Goal: Transaction & Acquisition: Purchase product/service

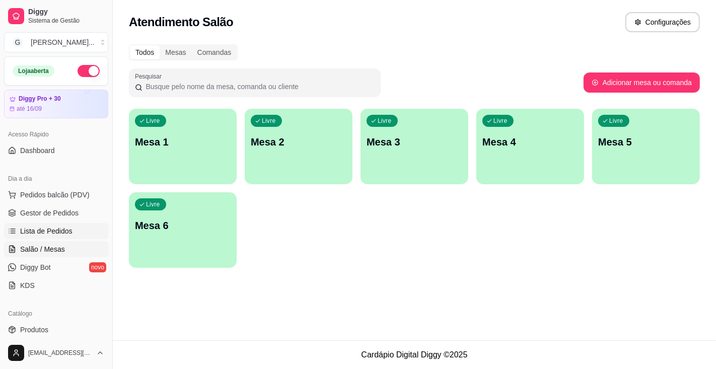
click at [42, 226] on span "Lista de Pedidos" at bounding box center [46, 231] width 52 height 10
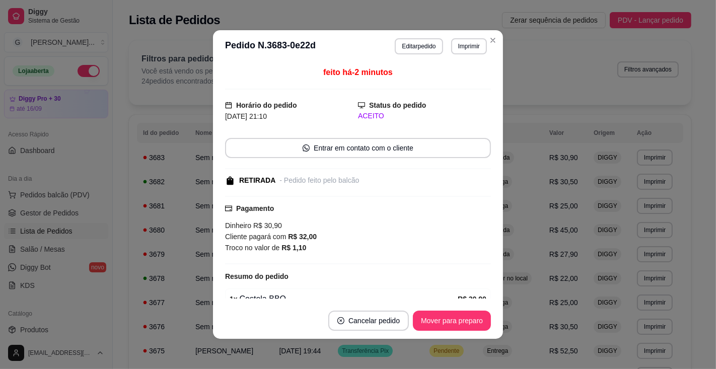
scroll to position [49, 0]
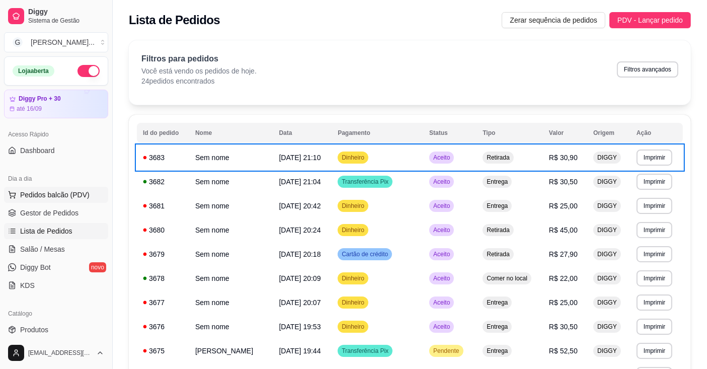
click at [75, 195] on span "Pedidos balcão (PDV)" at bounding box center [54, 195] width 69 height 10
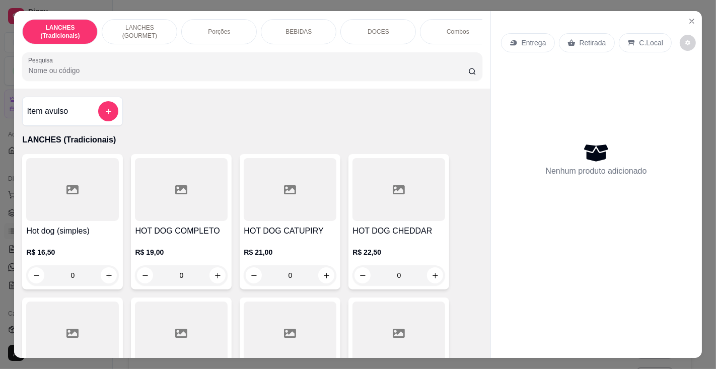
click at [119, 71] on input "Pesquisa" at bounding box center [247, 70] width 439 height 10
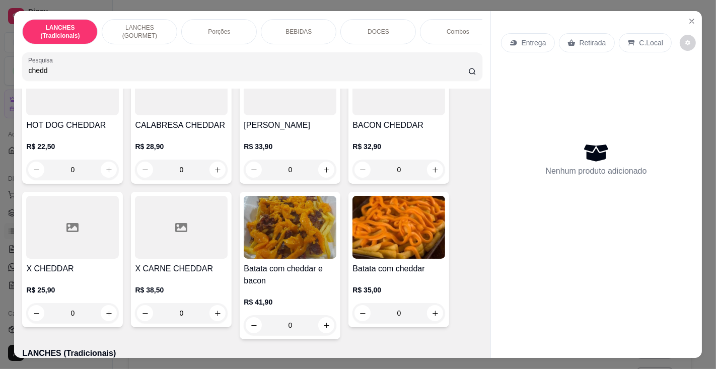
scroll to position [120, 0]
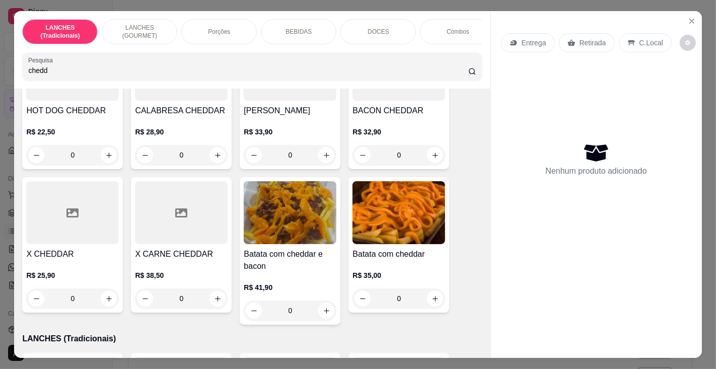
type input "chedd"
click at [73, 254] on h4 "X CHEDDAR" at bounding box center [72, 254] width 93 height 12
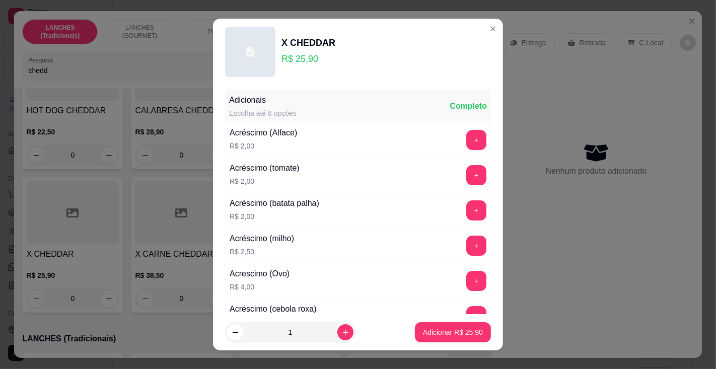
click at [427, 333] on p "Adicionar R$ 25,90" at bounding box center [453, 332] width 60 height 10
type input "1"
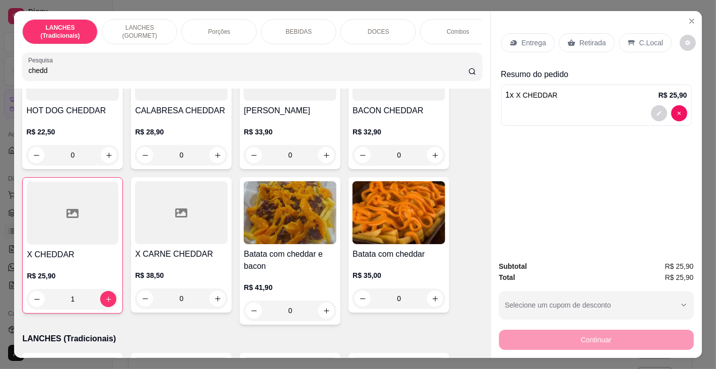
click at [206, 71] on input "chedd" at bounding box center [247, 70] width 439 height 10
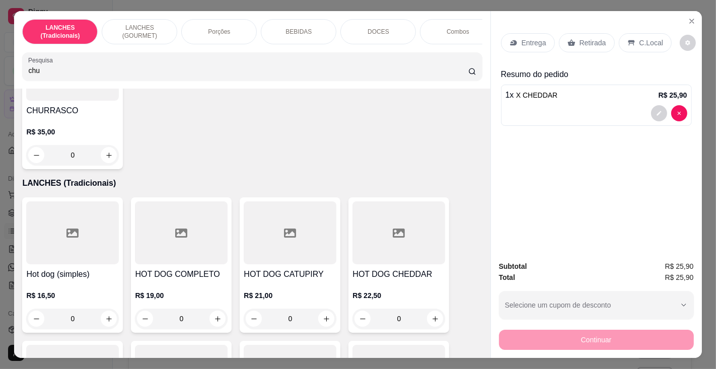
scroll to position [0, 0]
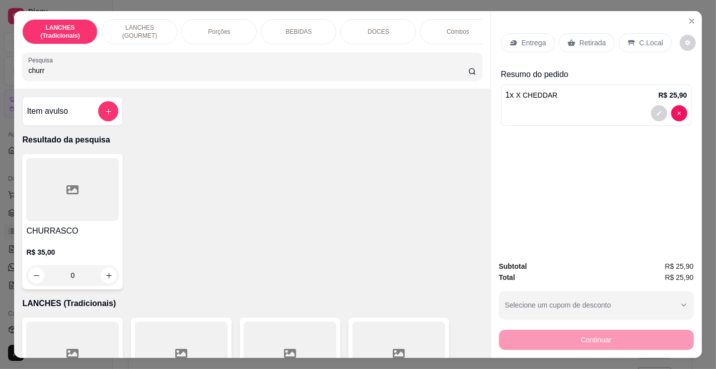
type input "churr"
click at [76, 232] on h4 "CHURRASCO" at bounding box center [72, 231] width 93 height 12
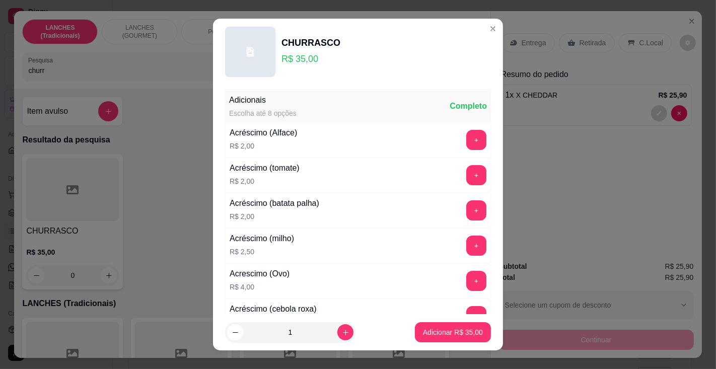
click at [456, 329] on p "Adicionar R$ 35,00" at bounding box center [453, 332] width 60 height 10
type input "1"
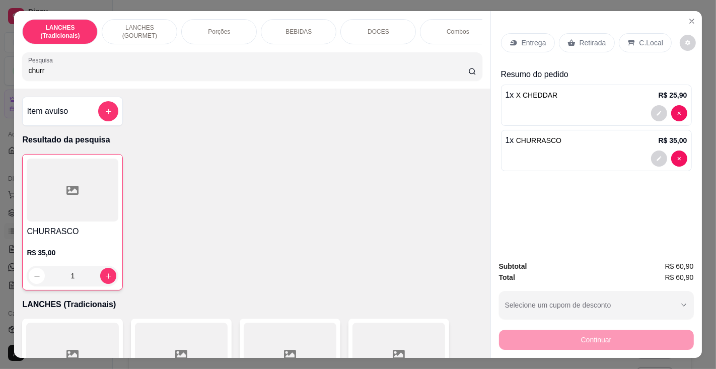
click at [249, 72] on input "churr" at bounding box center [247, 70] width 439 height 10
type input "c"
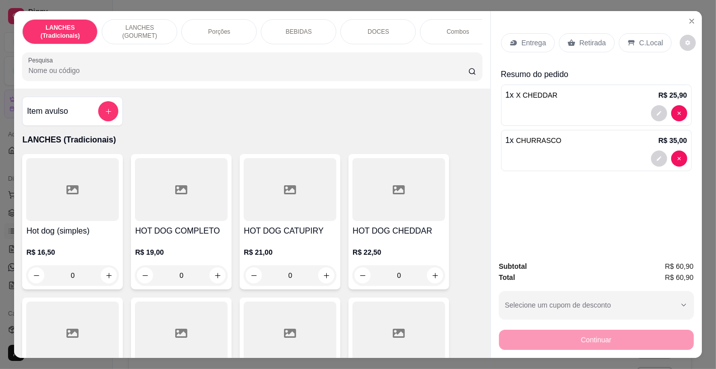
click at [300, 28] on p "BEBIDAS" at bounding box center [298, 32] width 26 height 8
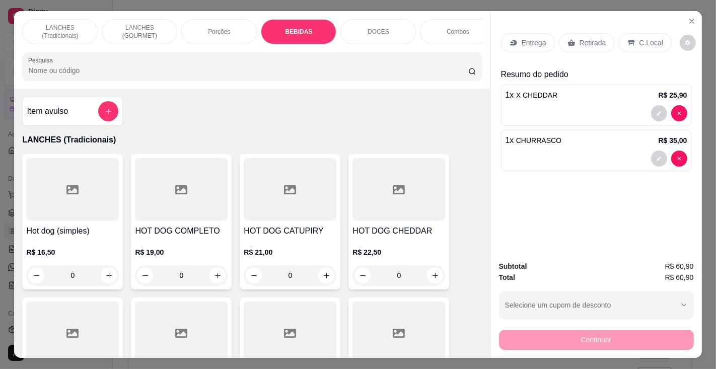
scroll to position [25, 0]
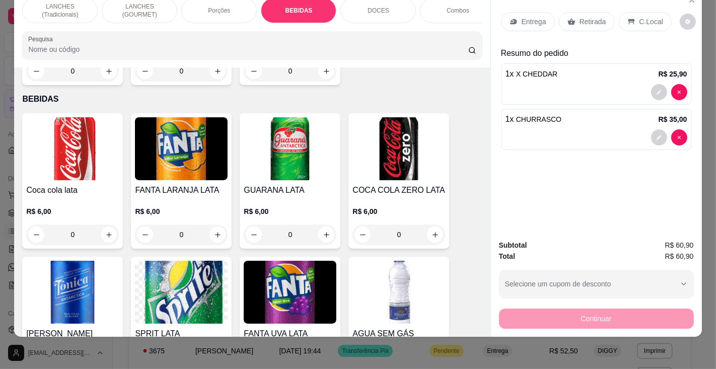
click at [106, 232] on icon "increase-product-quantity" at bounding box center [108, 234] width 5 height 5
type input "1"
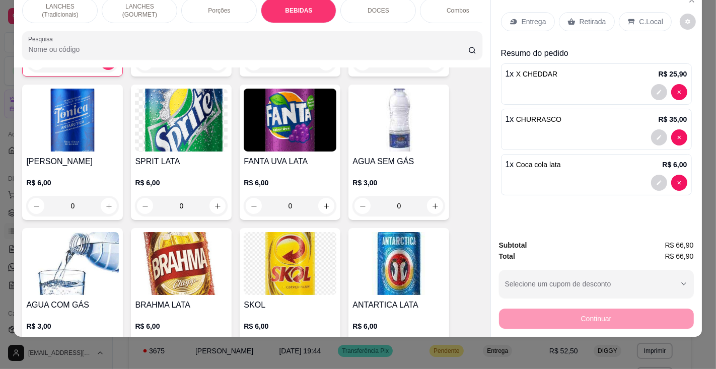
scroll to position [3054, 0]
click at [431, 345] on icon "increase-product-quantity" at bounding box center [435, 349] width 8 height 8
type input "1"
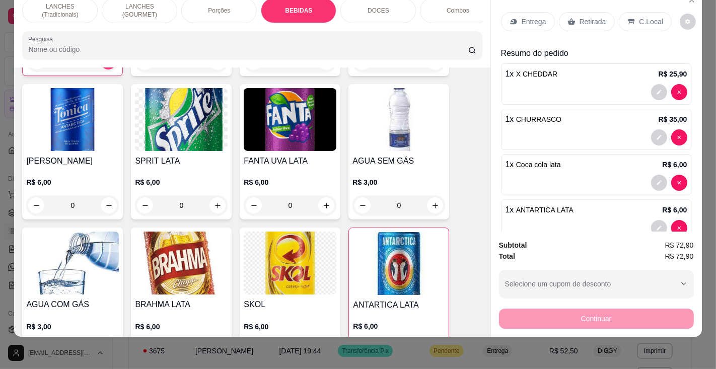
click at [585, 17] on p "Retirada" at bounding box center [592, 22] width 27 height 10
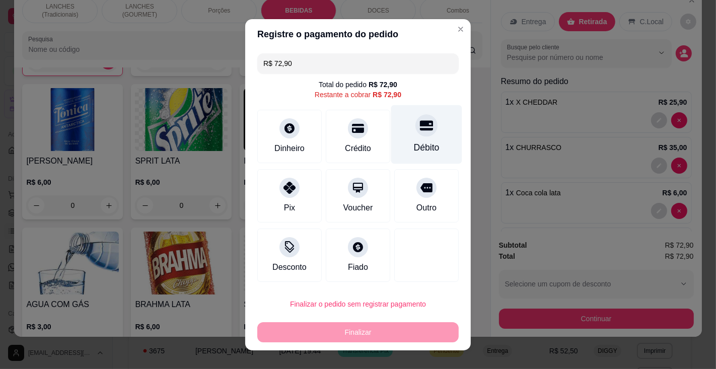
click at [415, 135] on div at bounding box center [426, 125] width 22 height 22
type input "R$ 0,00"
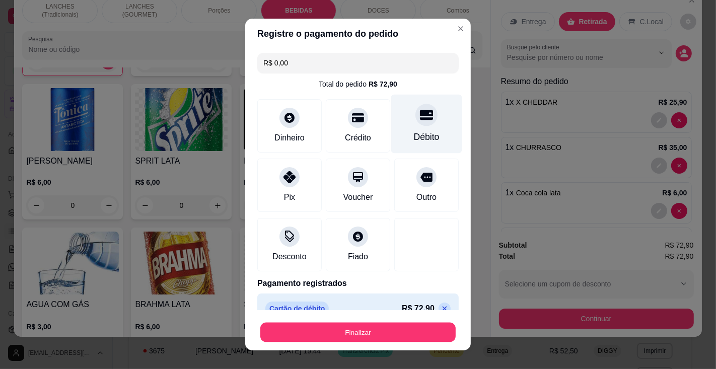
click at [393, 329] on button "Finalizar" at bounding box center [357, 333] width 195 height 20
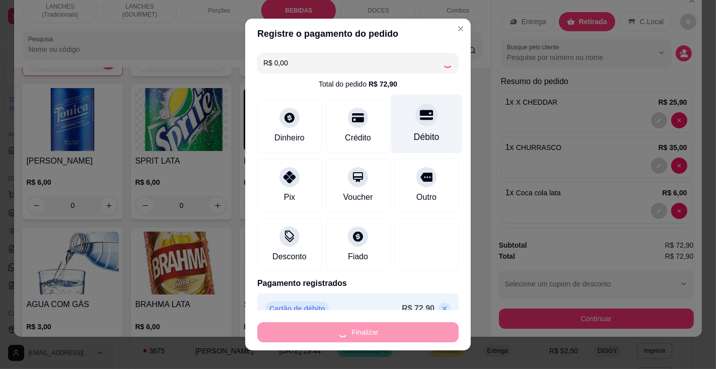
type input "0"
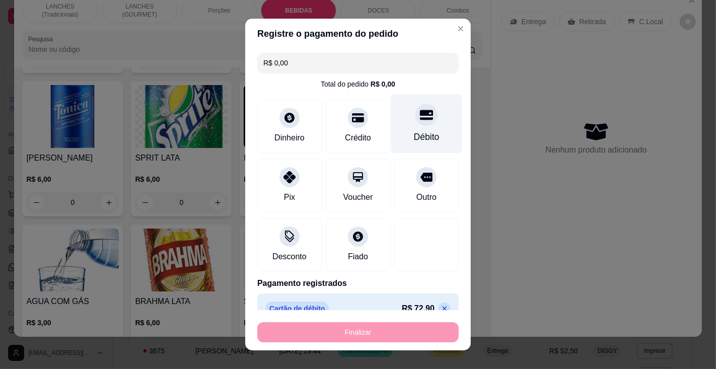
type input "-R$ 72,90"
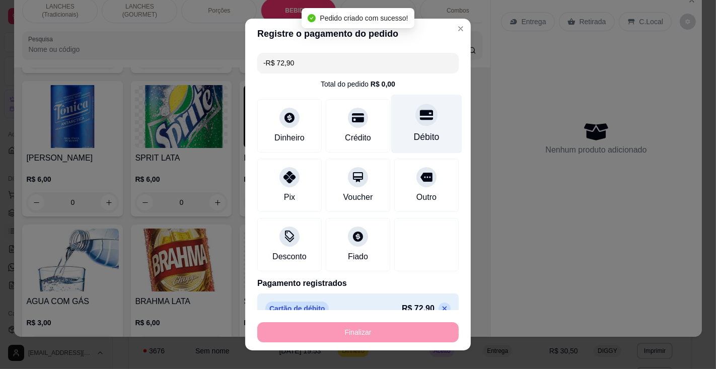
scroll to position [3051, 0]
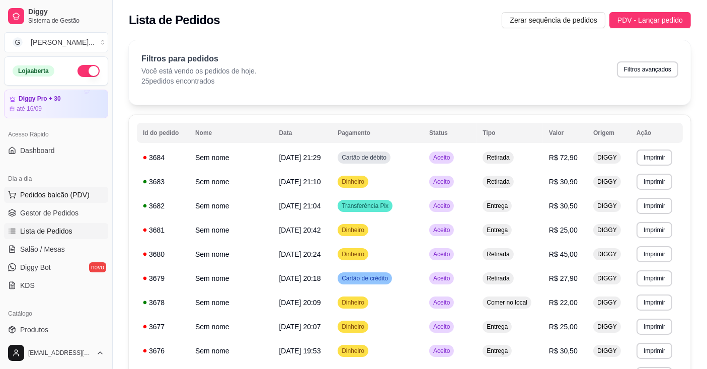
click at [78, 192] on span "Pedidos balcão (PDV)" at bounding box center [54, 195] width 69 height 10
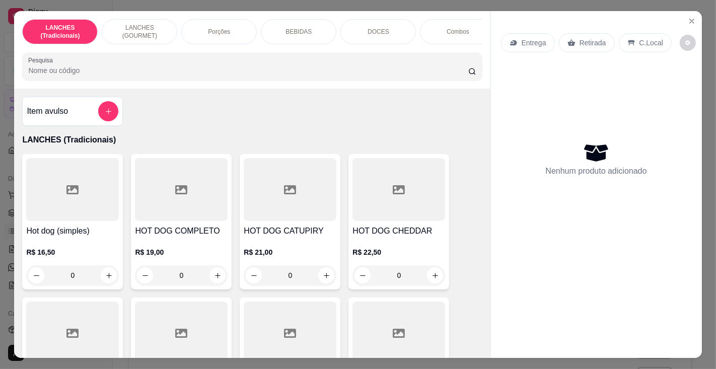
click at [220, 74] on input "Pesquisa" at bounding box center [247, 70] width 439 height 10
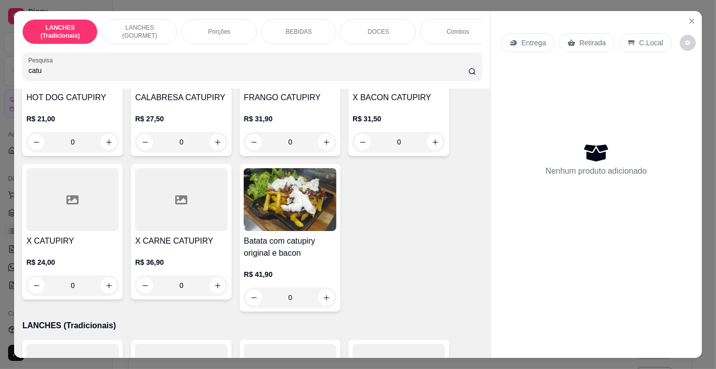
scroll to position [133, 0]
type input "catu"
click at [77, 244] on h4 "X CATUPIRY" at bounding box center [72, 242] width 93 height 12
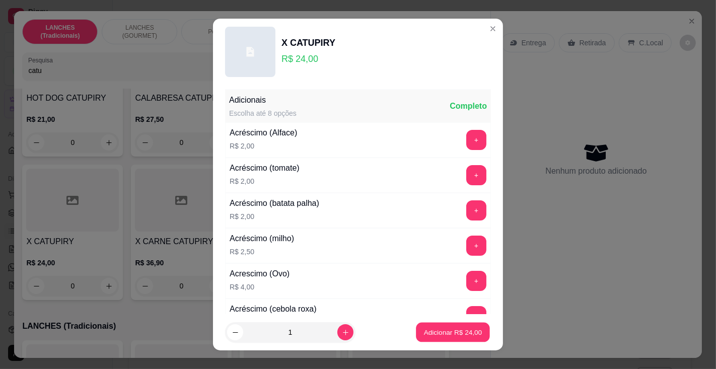
click at [442, 335] on p "Adicionar R$ 24,00" at bounding box center [453, 333] width 58 height 10
type input "1"
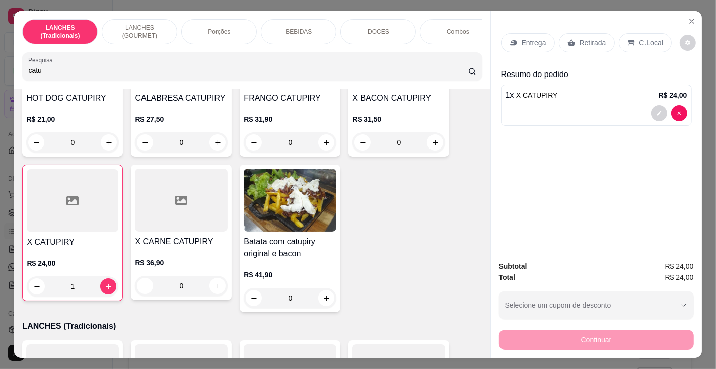
click at [530, 41] on p "Entrega" at bounding box center [533, 43] width 25 height 10
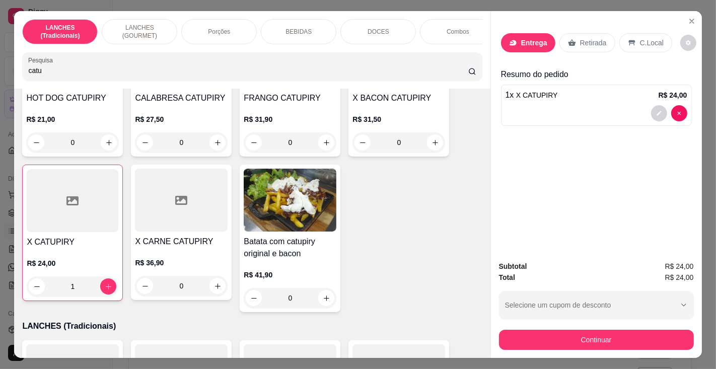
click at [427, 331] on button "Continuar" at bounding box center [357, 334] width 201 height 16
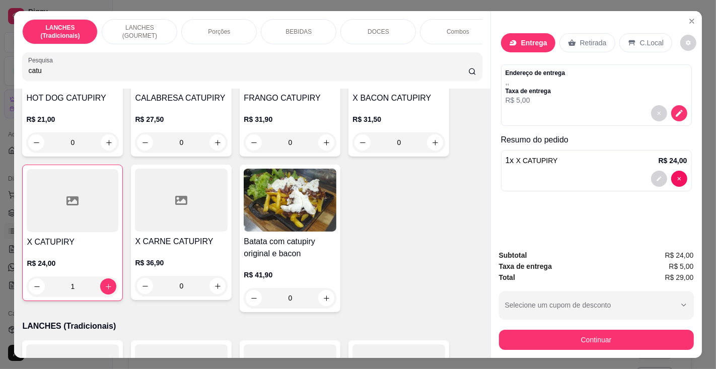
click at [526, 38] on p "Entrega" at bounding box center [534, 43] width 26 height 10
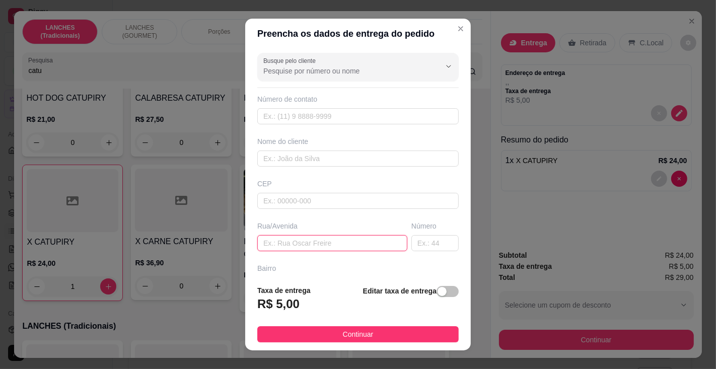
click at [325, 242] on input "text" at bounding box center [332, 243] width 150 height 16
type input "[PERSON_NAME]"
click at [428, 243] on input "text" at bounding box center [434, 243] width 47 height 16
type input "140"
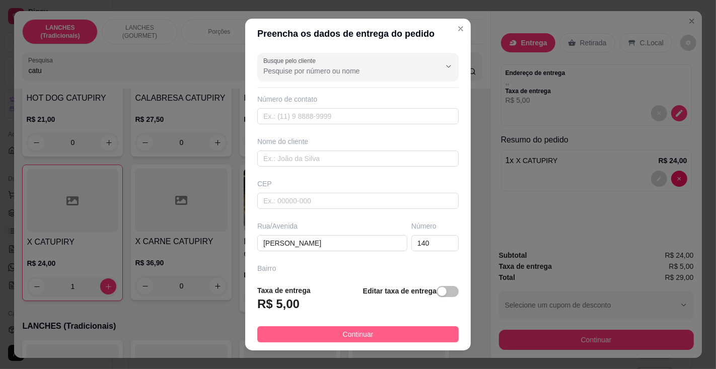
click at [362, 339] on span "Continuar" at bounding box center [358, 334] width 31 height 11
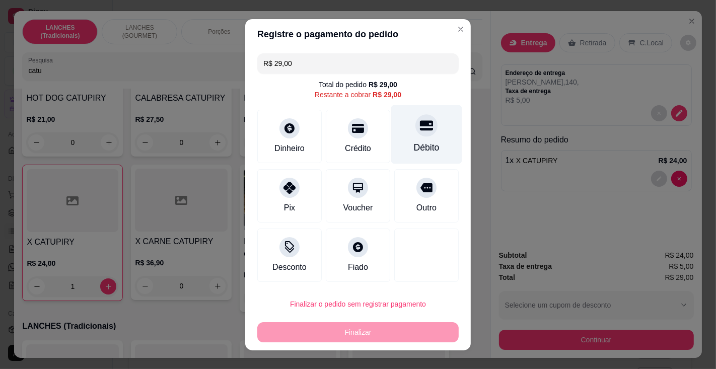
click at [412, 138] on div "Débito" at bounding box center [426, 134] width 71 height 59
type input "R$ 0,00"
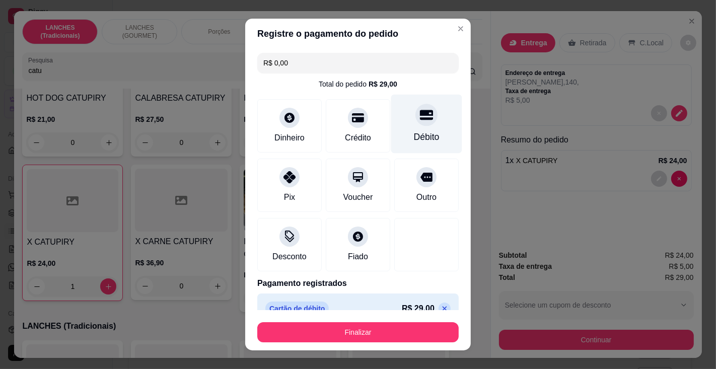
click at [364, 332] on button "Finalizar" at bounding box center [357, 332] width 201 height 20
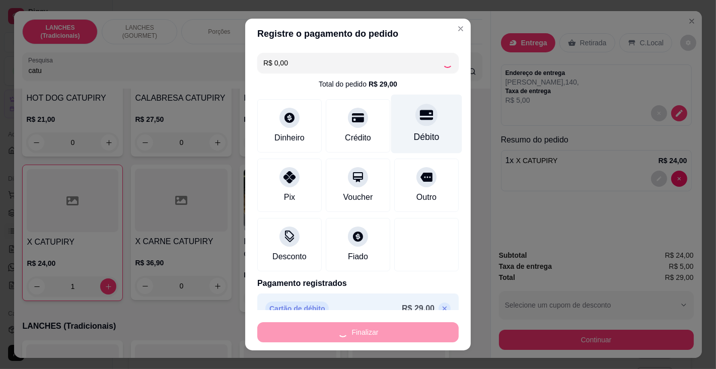
type input "0"
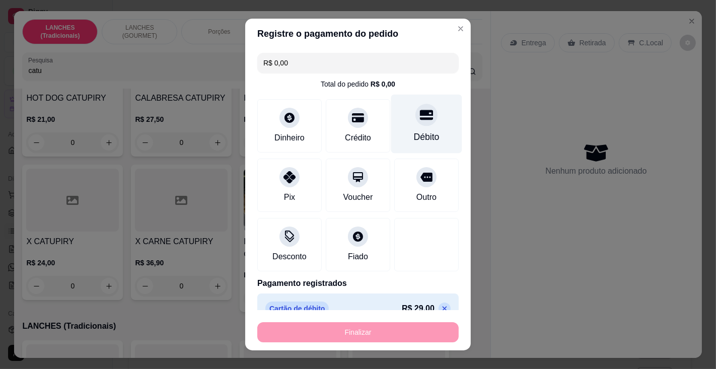
type input "-R$ 29,00"
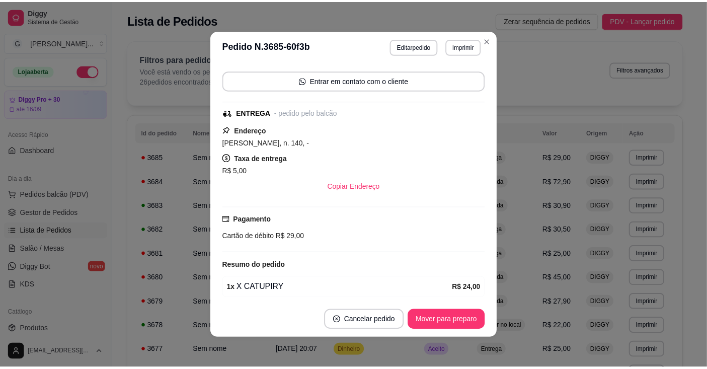
scroll to position [105, 0]
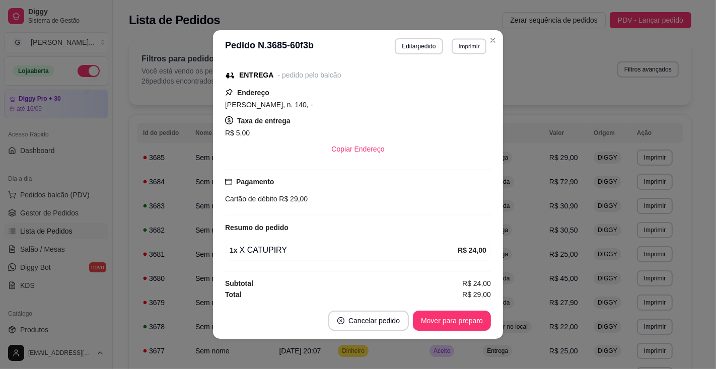
click at [469, 47] on button "Imprimir" at bounding box center [469, 46] width 35 height 16
click at [460, 81] on button "Impressora" at bounding box center [447, 81] width 73 height 16
click at [464, 46] on button "Imprimir" at bounding box center [469, 46] width 35 height 16
click at [458, 78] on button "Impressora" at bounding box center [447, 81] width 70 height 16
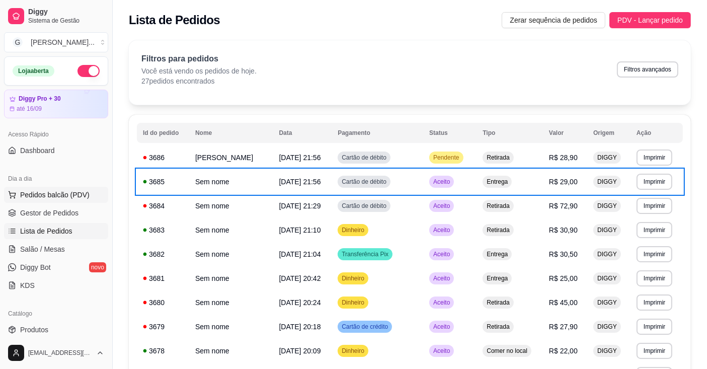
click at [76, 197] on span "Pedidos balcão (PDV)" at bounding box center [54, 195] width 69 height 10
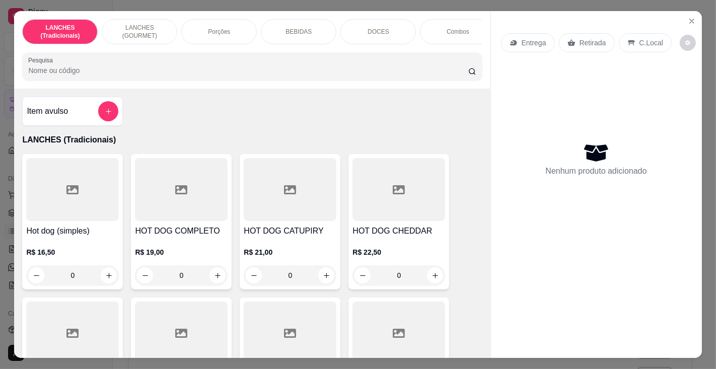
click at [286, 71] on input "Pesquisa" at bounding box center [247, 70] width 439 height 10
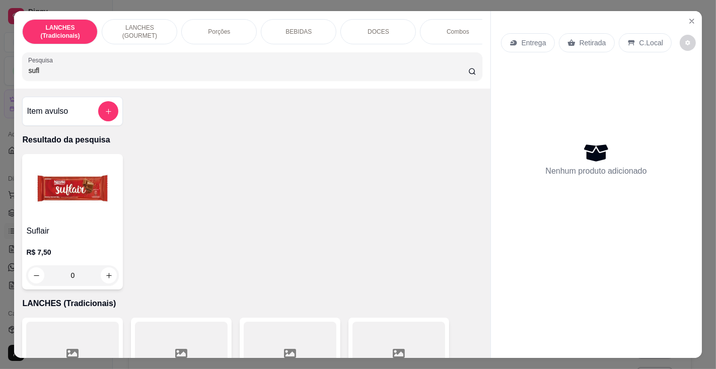
type input "sufl"
click at [70, 221] on img at bounding box center [72, 189] width 93 height 63
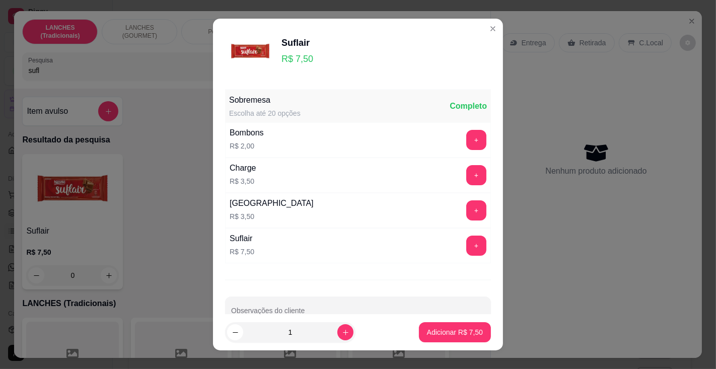
click at [439, 331] on p "Adicionar R$ 7,50" at bounding box center [455, 332] width 56 height 10
type input "1"
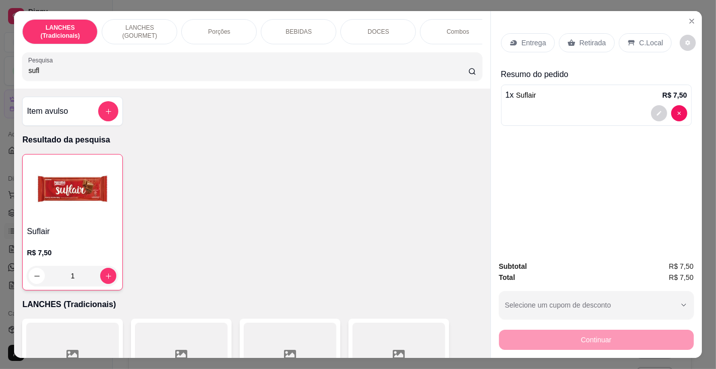
click at [640, 38] on p "C.Local" at bounding box center [651, 43] width 24 height 10
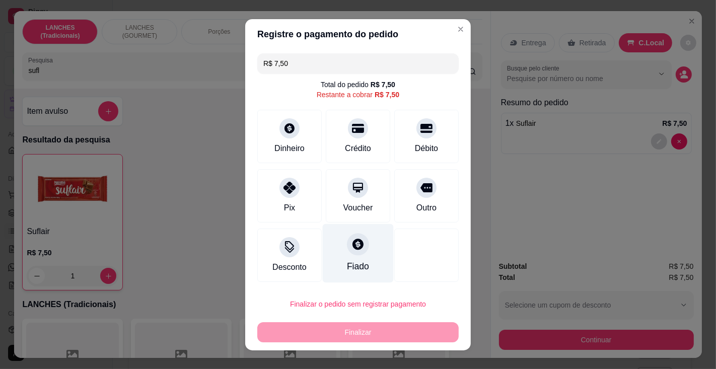
click at [354, 247] on icon at bounding box center [357, 244] width 11 height 11
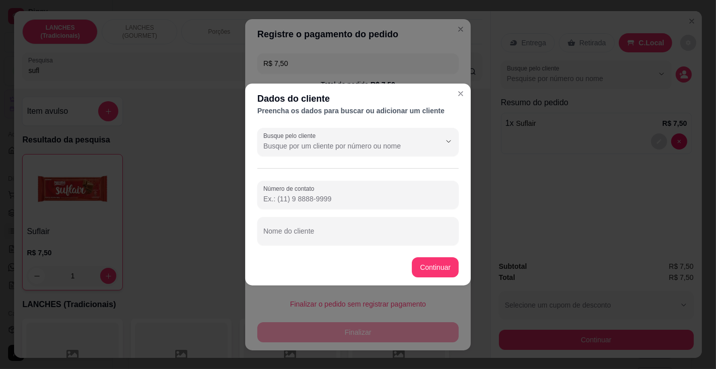
click at [330, 143] on input "Busque pelo cliente" at bounding box center [343, 146] width 161 height 10
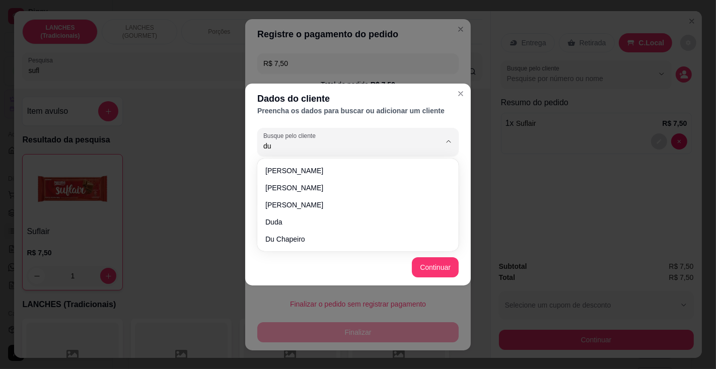
click at [289, 239] on span "du chapeiro" at bounding box center [352, 239] width 175 height 10
type input "du chapeiro"
type input "[PHONE_NUMBER]"
type input "du chapeiro"
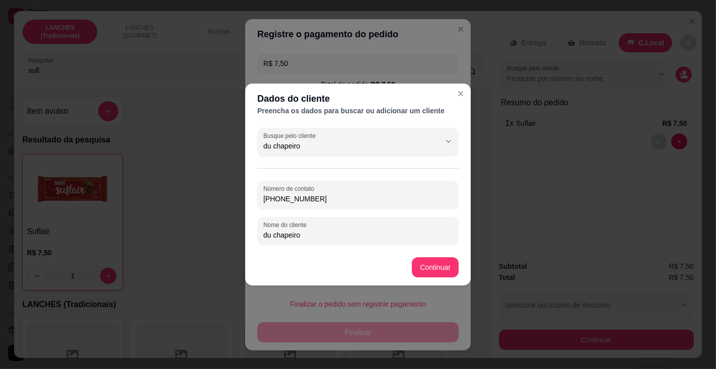
type input "du chapeiro"
click at [430, 263] on div at bounding box center [426, 255] width 64 height 53
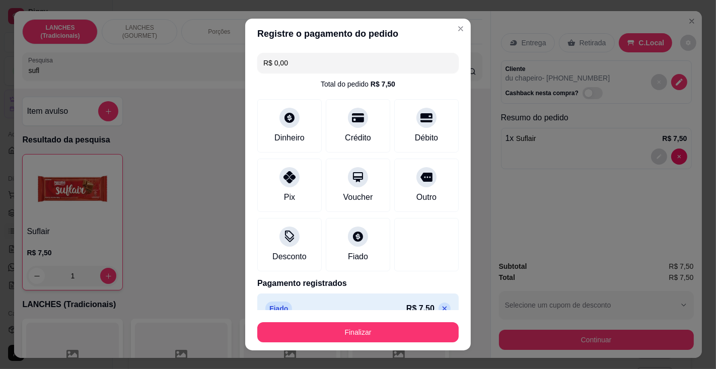
type input "R$ 0,00"
click at [367, 326] on button "Finalizar" at bounding box center [357, 333] width 195 height 20
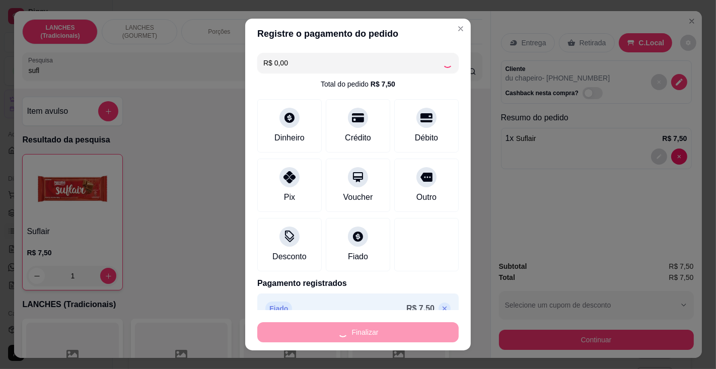
type input "0"
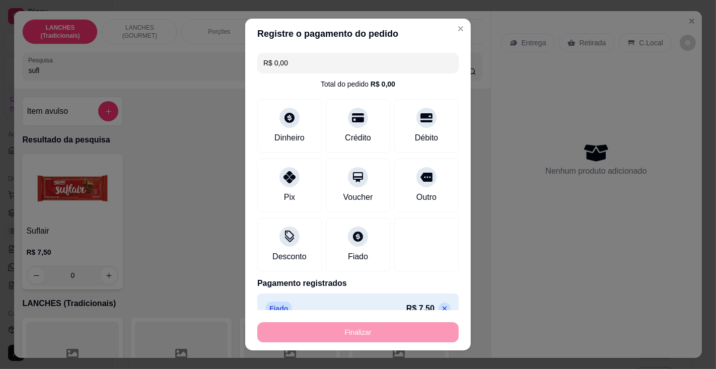
type input "-R$ 7,50"
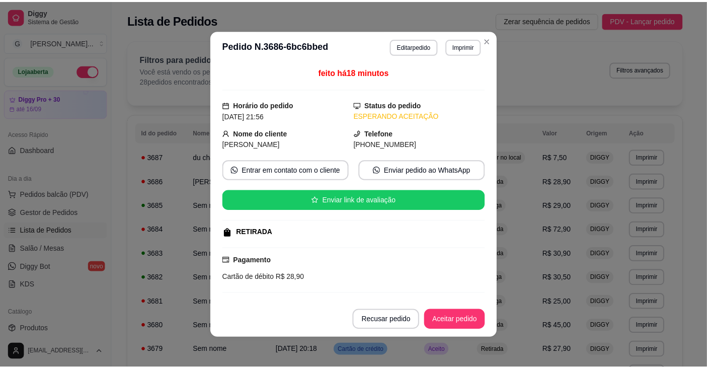
scroll to position [90, 0]
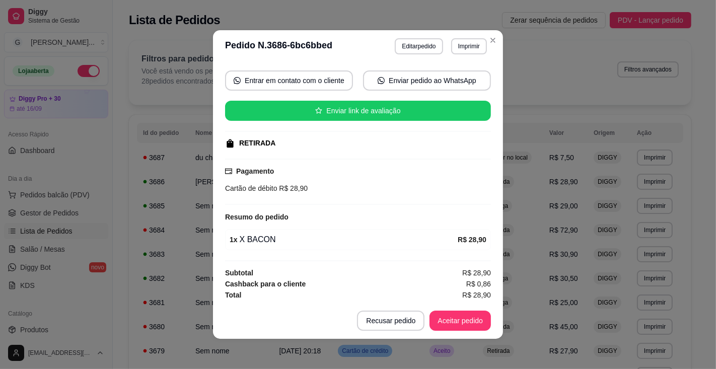
click at [413, 48] on div "LANCHES (Tradicionais) LANCHES (GOURMET) Porções BEBIDAS DOCES Combos Pesquisa" at bounding box center [249, 46] width 490 height 80
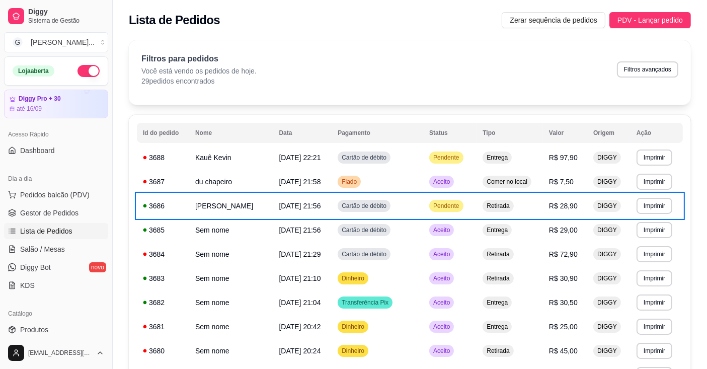
click at [660, 155] on button "Imprimir" at bounding box center [655, 157] width 36 height 16
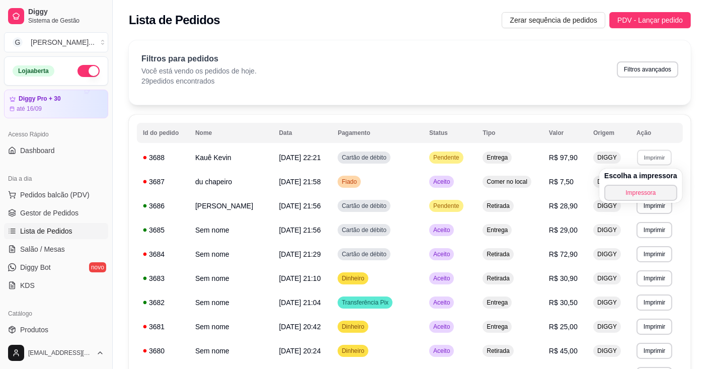
click at [648, 192] on button "Impressora" at bounding box center [641, 193] width 73 height 16
